Goal: Task Accomplishment & Management: Manage account settings

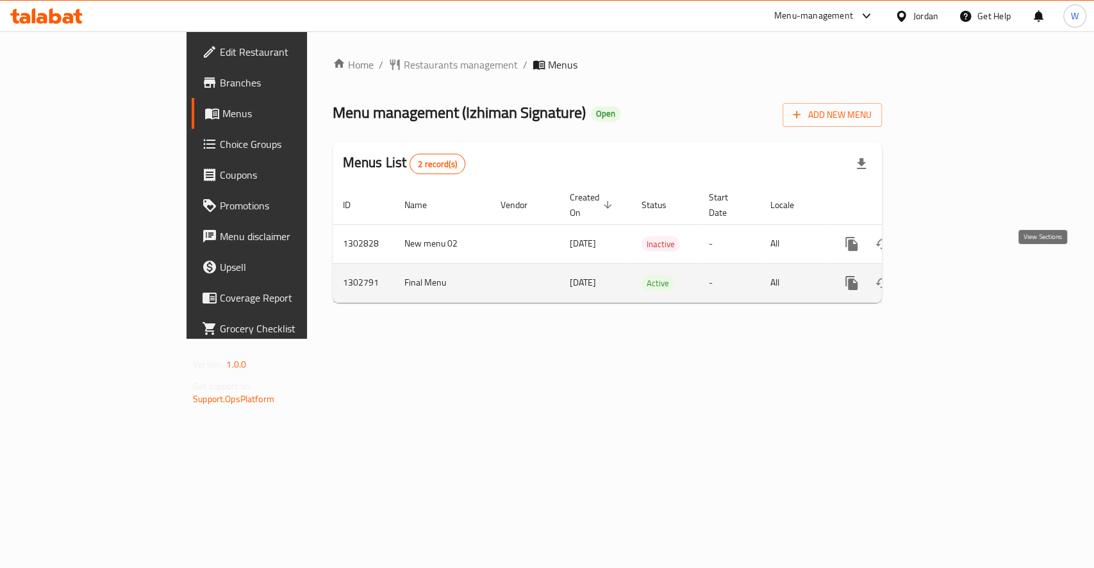
click at [949, 277] on icon "enhanced table" at bounding box center [944, 283] width 12 height 12
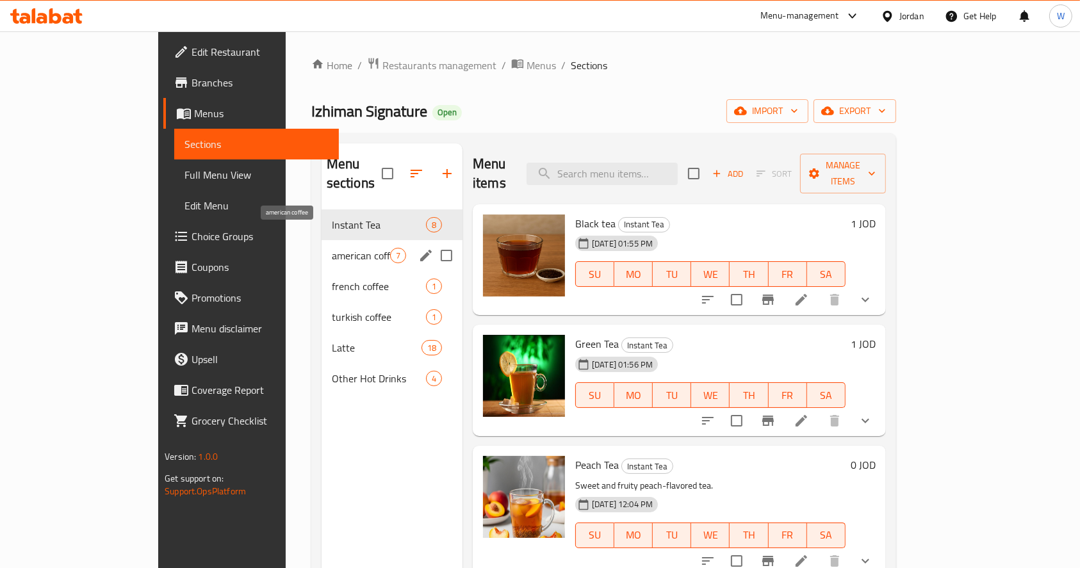
click at [332, 248] on span "american coffee" at bounding box center [361, 255] width 58 height 15
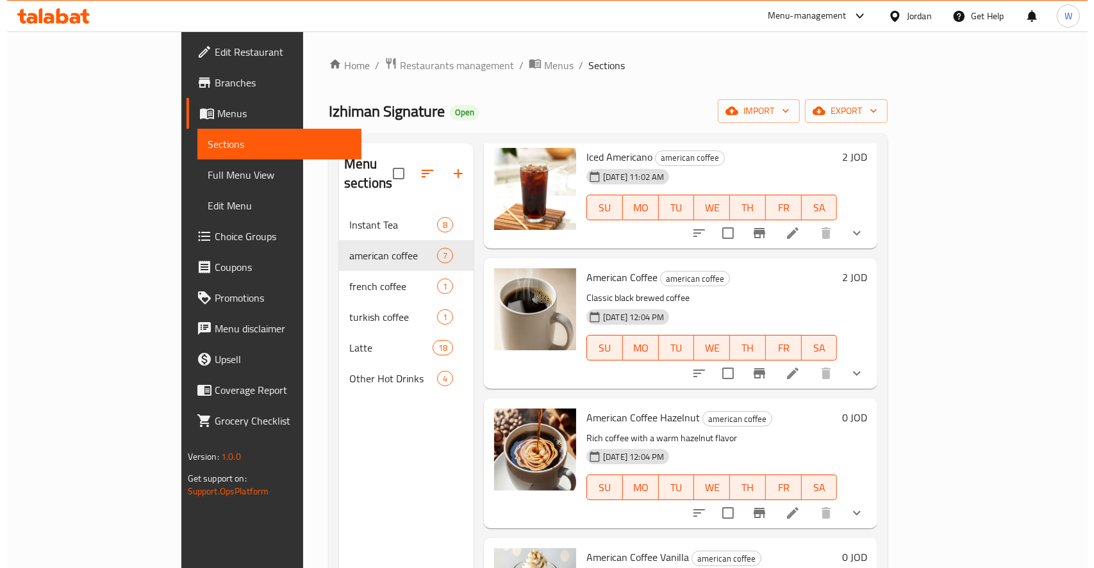
scroll to position [170, 0]
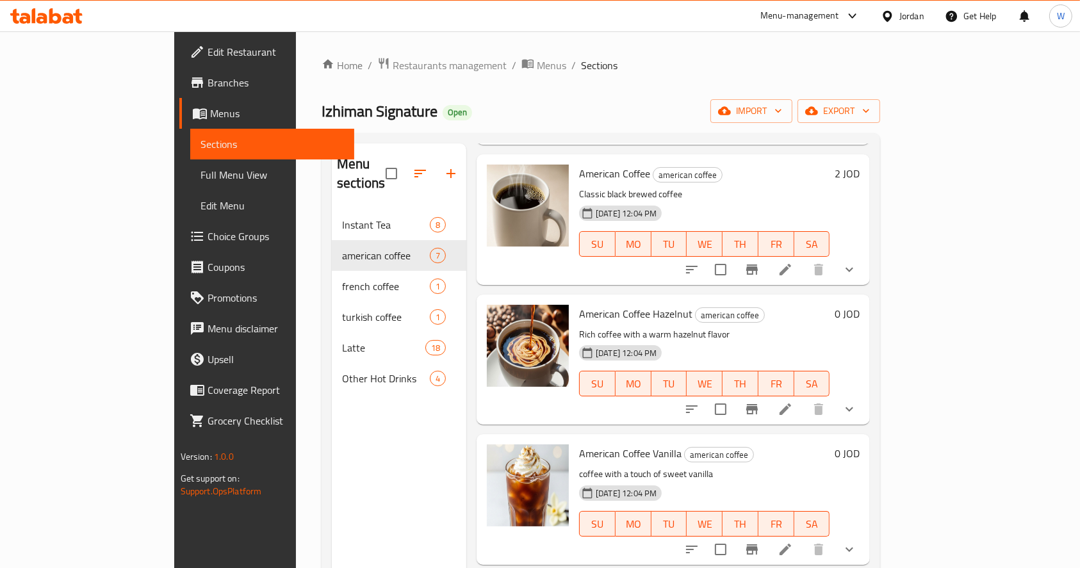
click at [803, 398] on li at bounding box center [786, 409] width 36 height 23
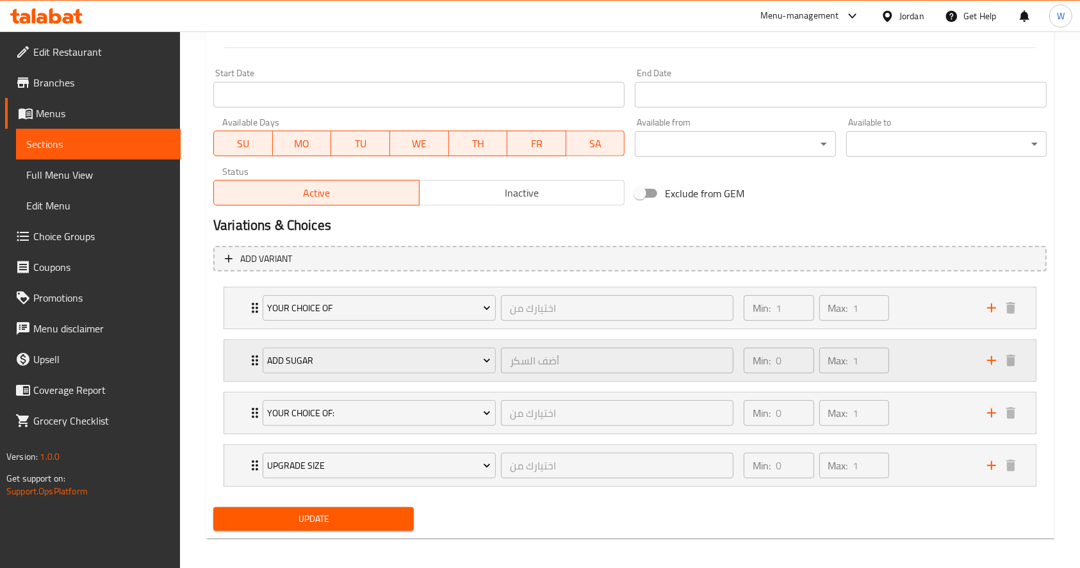
scroll to position [533, 0]
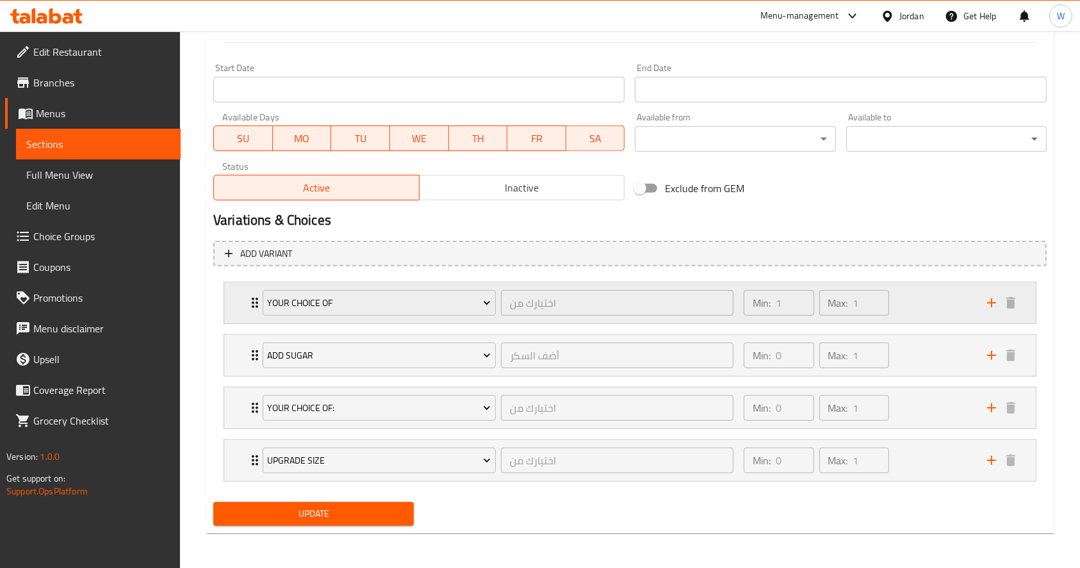
click at [937, 313] on div "Min: 1 ​ Max: 1 ​" at bounding box center [857, 303] width 243 height 41
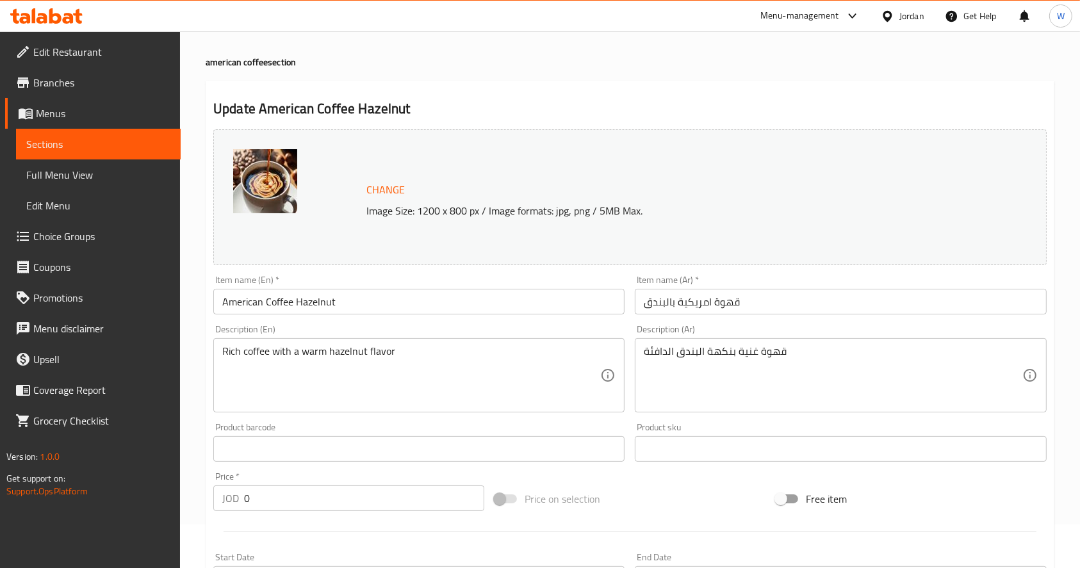
scroll to position [0, 0]
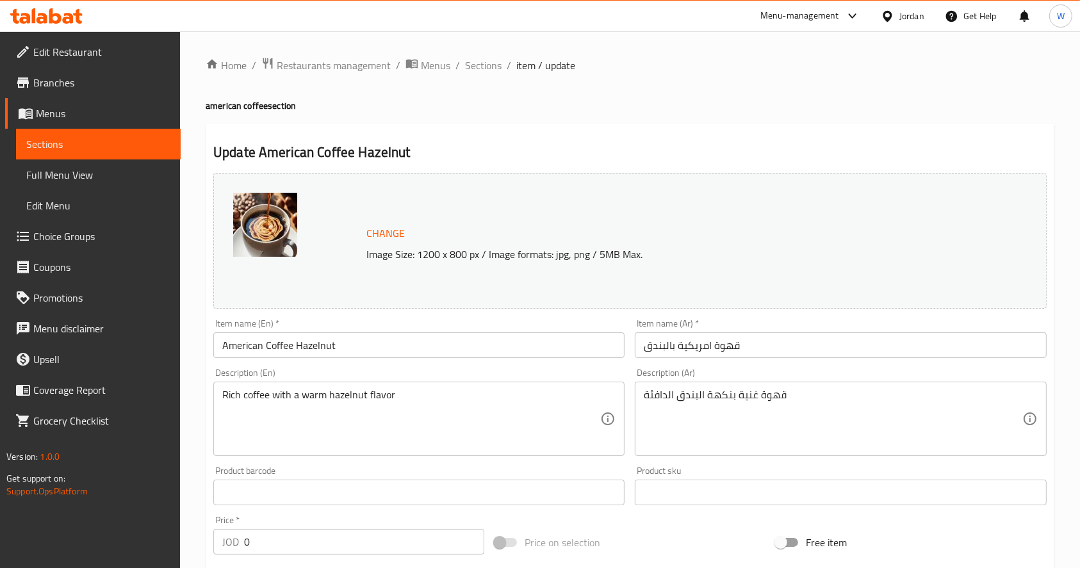
click at [507, 63] on li "/" at bounding box center [509, 65] width 4 height 15
click at [485, 63] on span "Sections" at bounding box center [483, 65] width 37 height 15
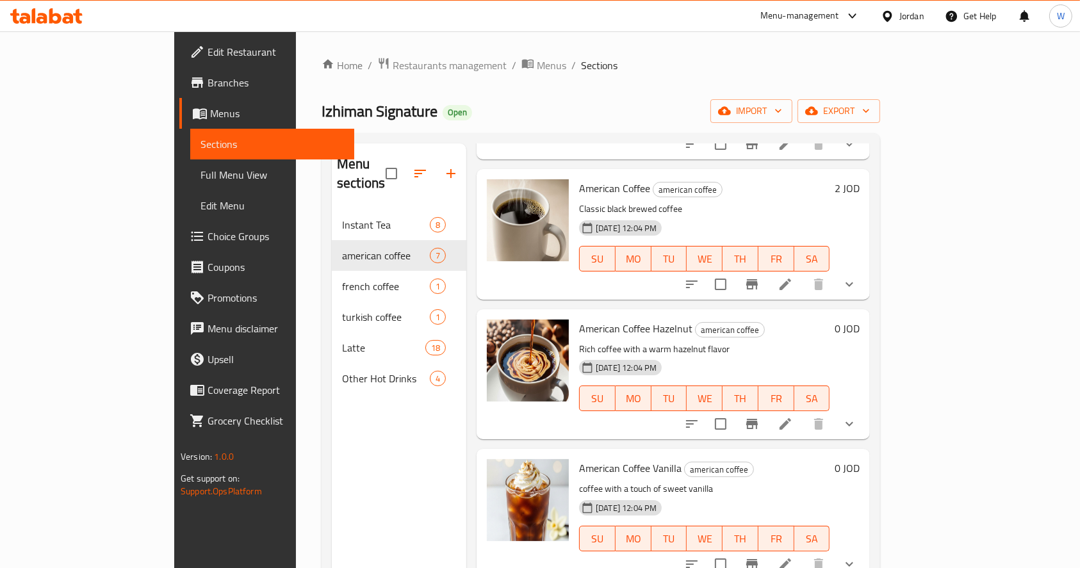
scroll to position [341, 0]
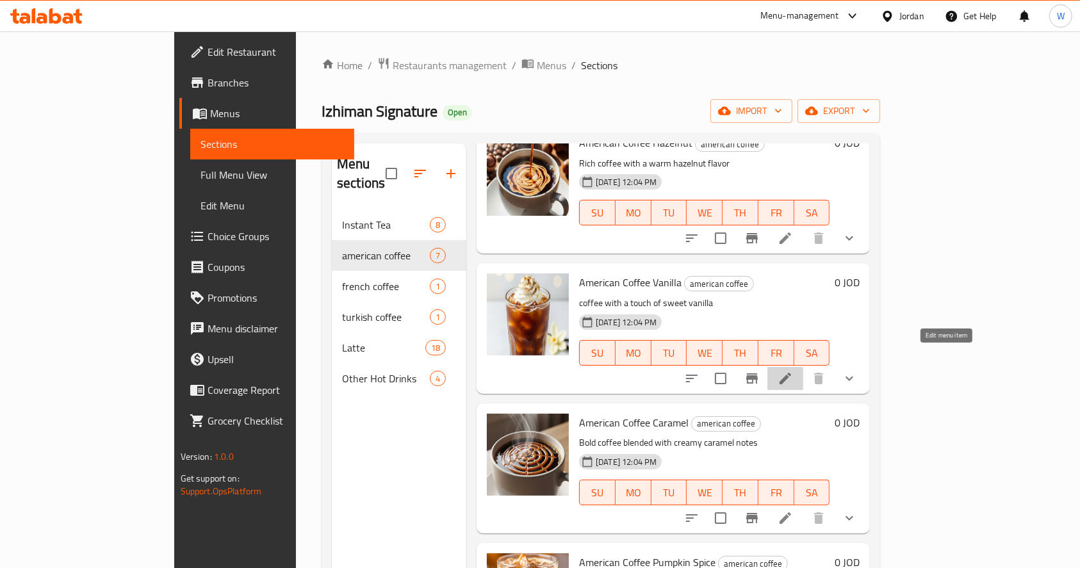
click at [793, 371] on icon at bounding box center [785, 378] width 15 height 15
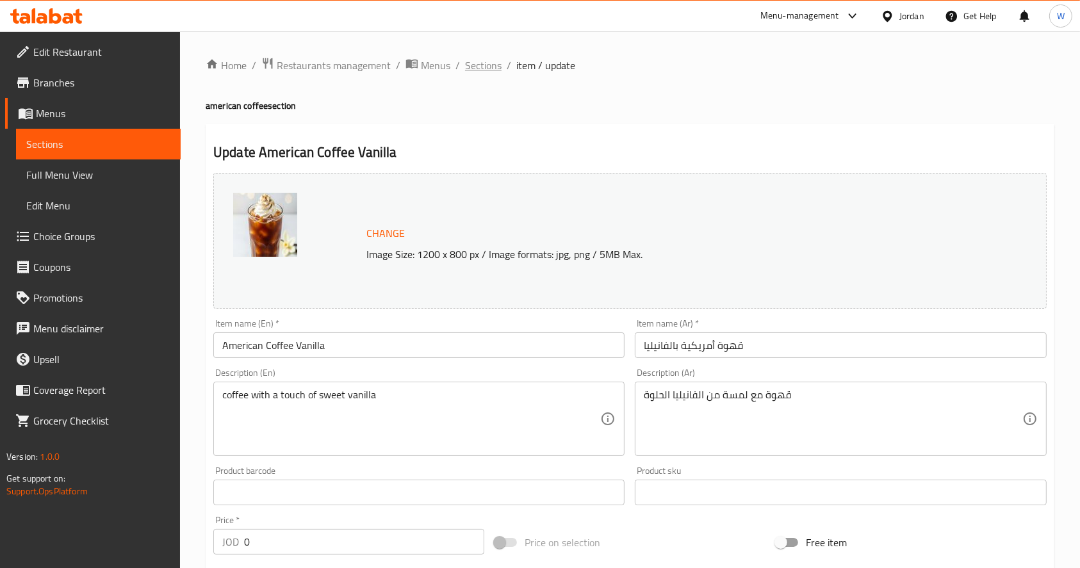
click at [487, 69] on span "Sections" at bounding box center [483, 65] width 37 height 15
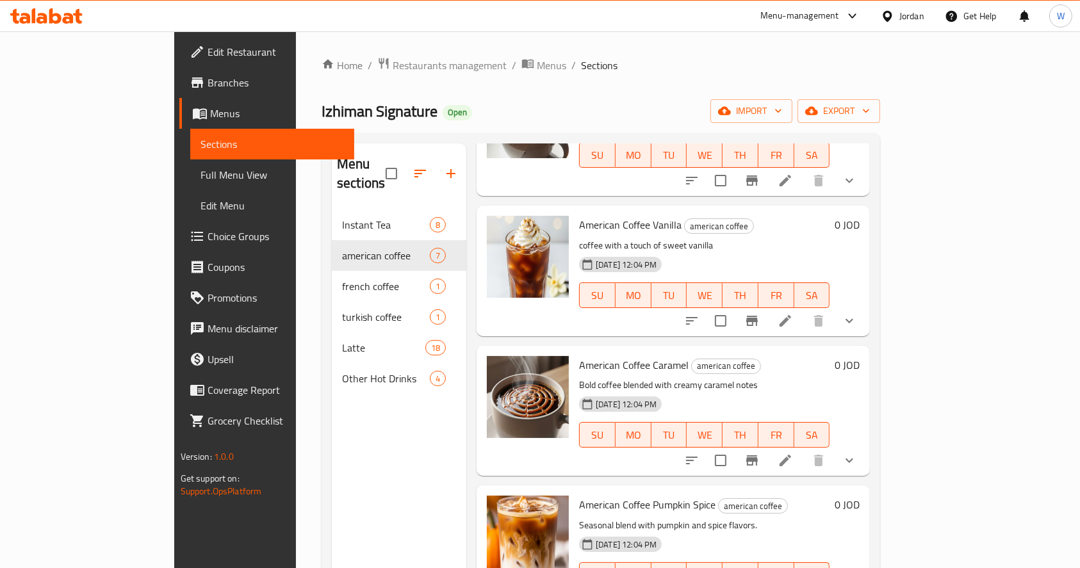
scroll to position [424, 0]
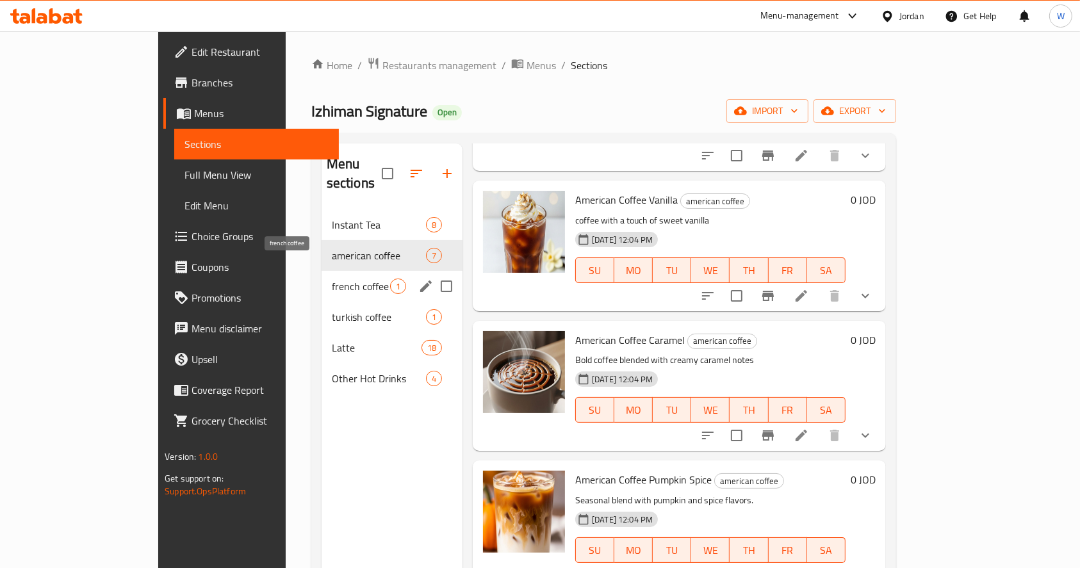
click at [332, 279] on span "french coffee" at bounding box center [361, 286] width 58 height 15
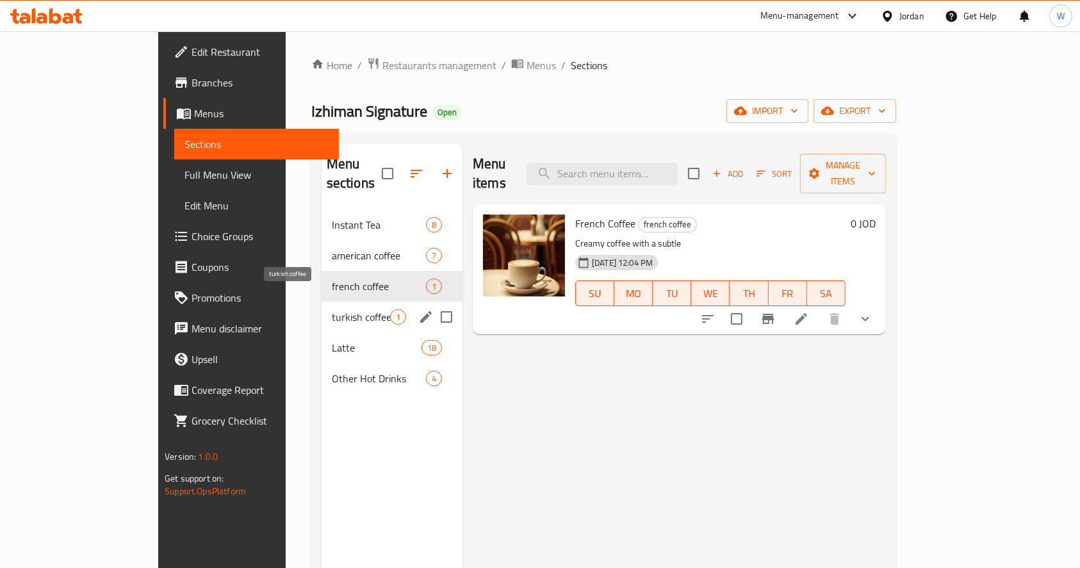
click at [332, 309] on span "turkish coffee" at bounding box center [361, 316] width 58 height 15
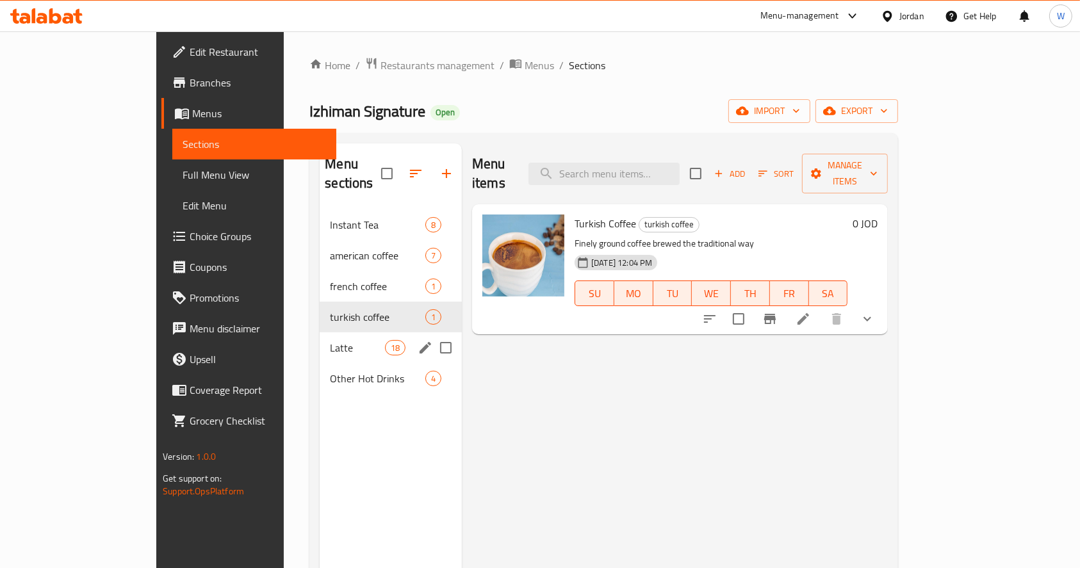
click at [320, 312] on div "turkish coffee 1" at bounding box center [391, 317] width 142 height 31
click at [330, 340] on span "Latte" at bounding box center [357, 347] width 54 height 15
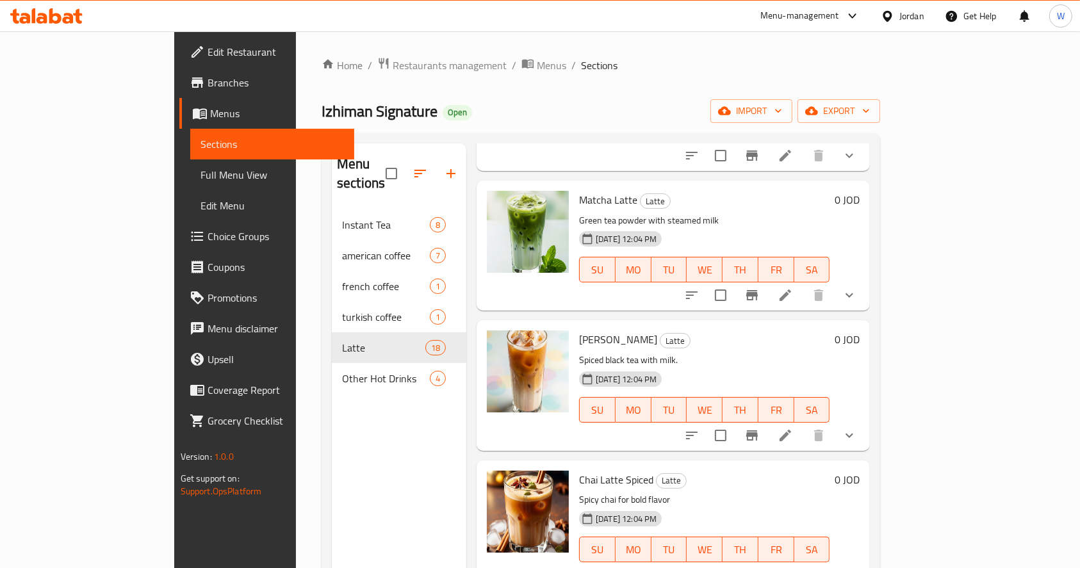
scroll to position [179, 0]
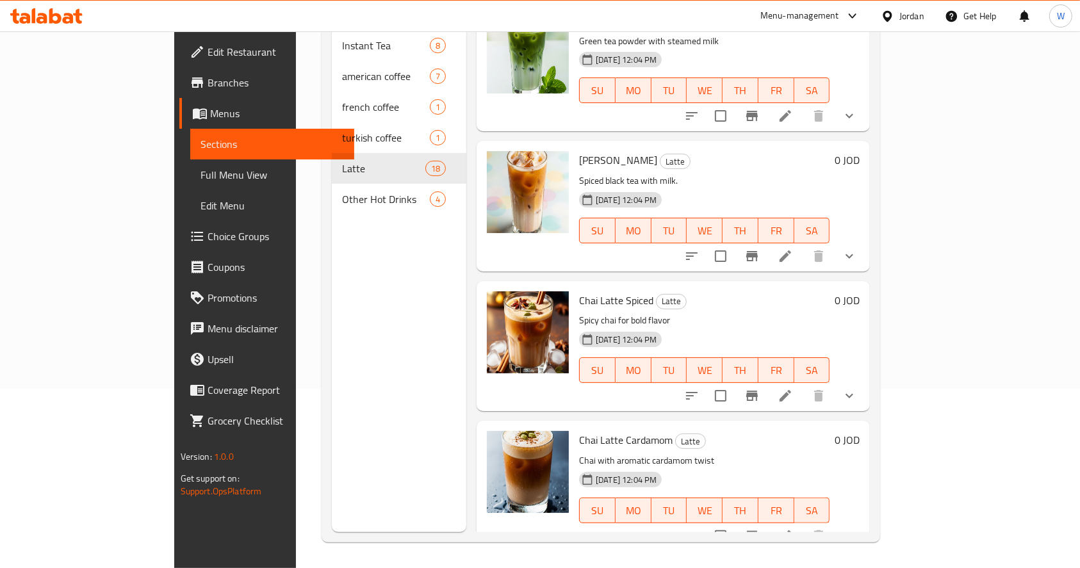
click at [174, 518] on div "Edit Restaurant Branches Menus Sections Full Menu View Edit Menu Choice Groups …" at bounding box center [264, 315] width 181 height 568
